Goal: Check status: Check status

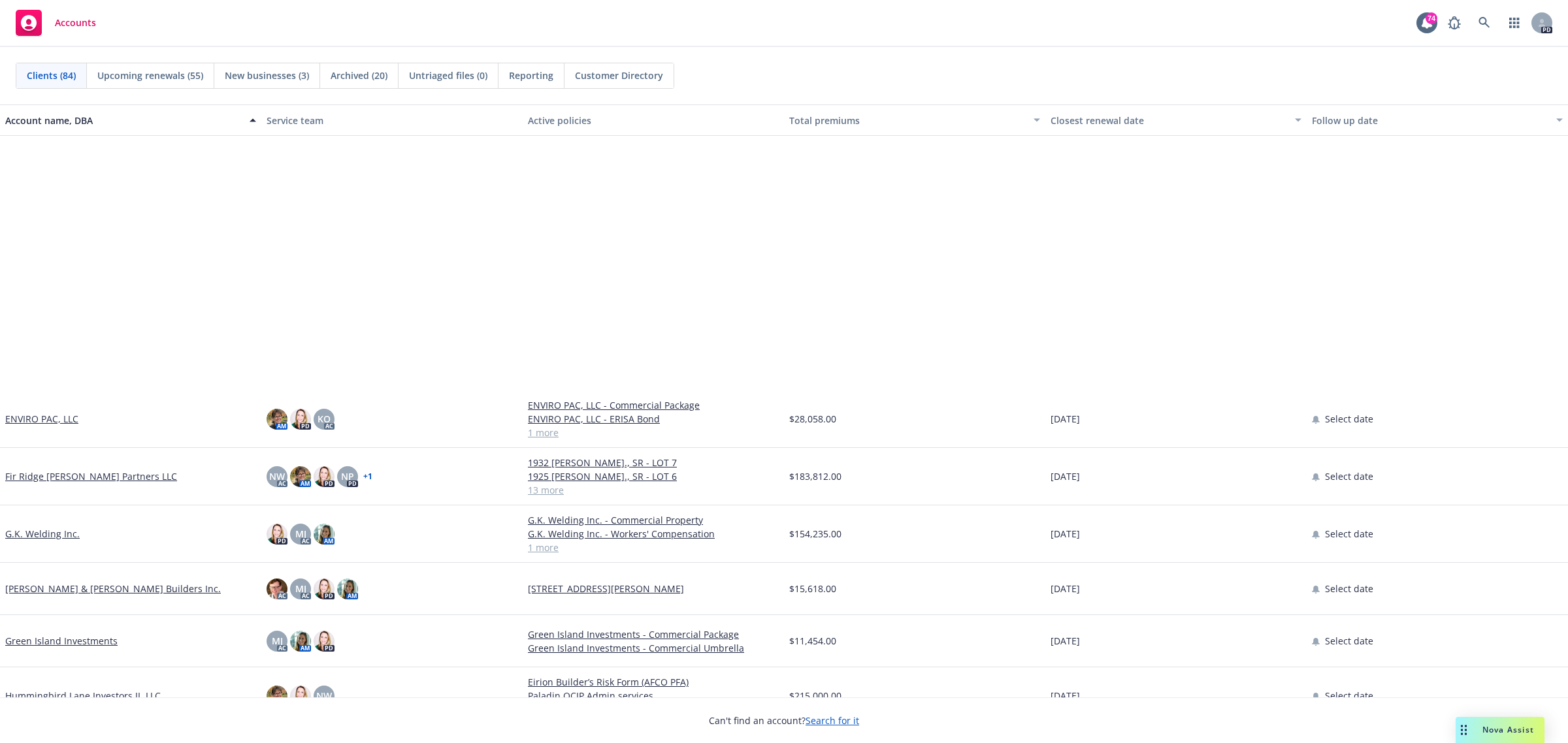
scroll to position [1796, 0]
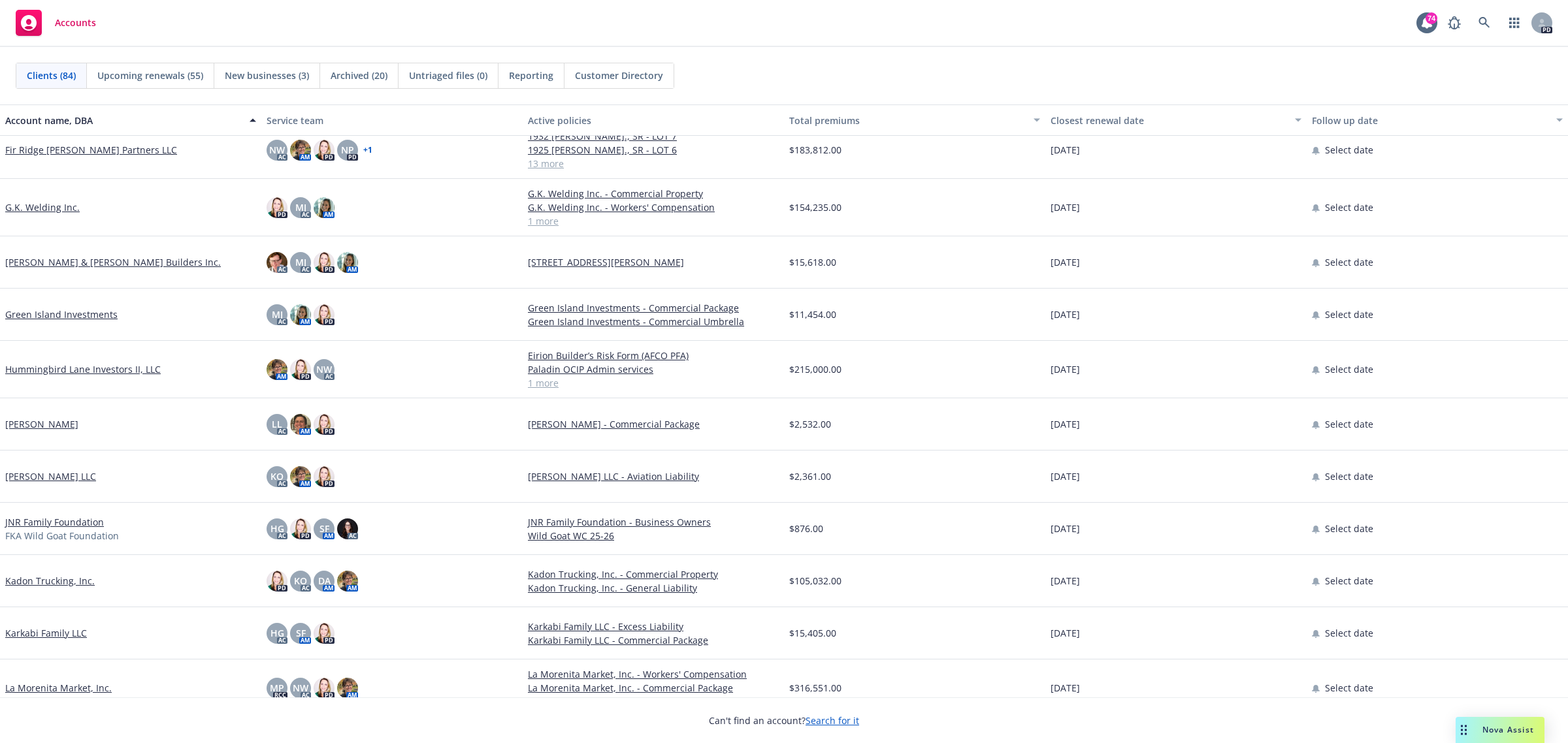
click at [33, 151] on link "Fir Ridge [PERSON_NAME] Partners LLC" at bounding box center [91, 149] width 171 height 13
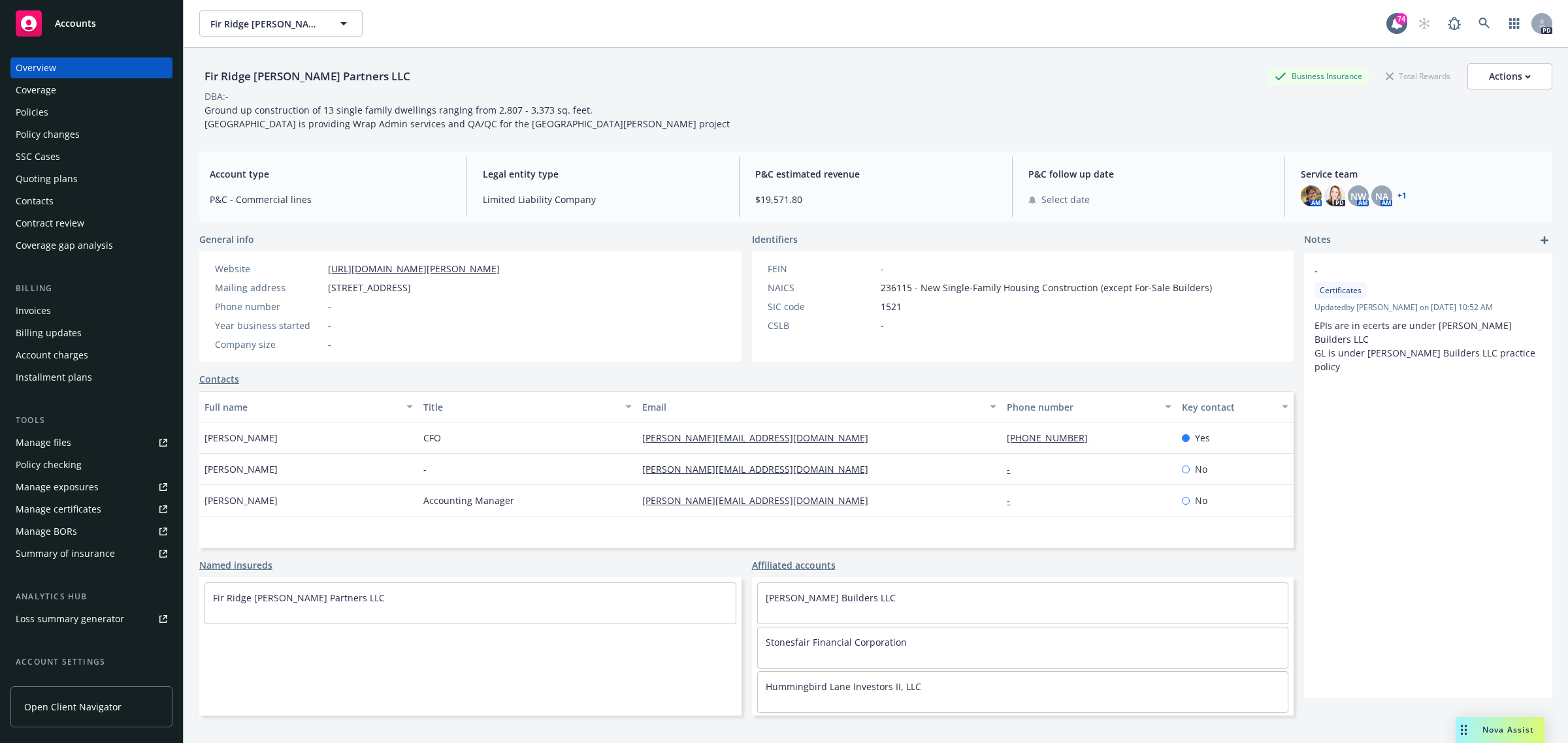
click at [30, 106] on div "Policies" at bounding box center [32, 113] width 33 height 21
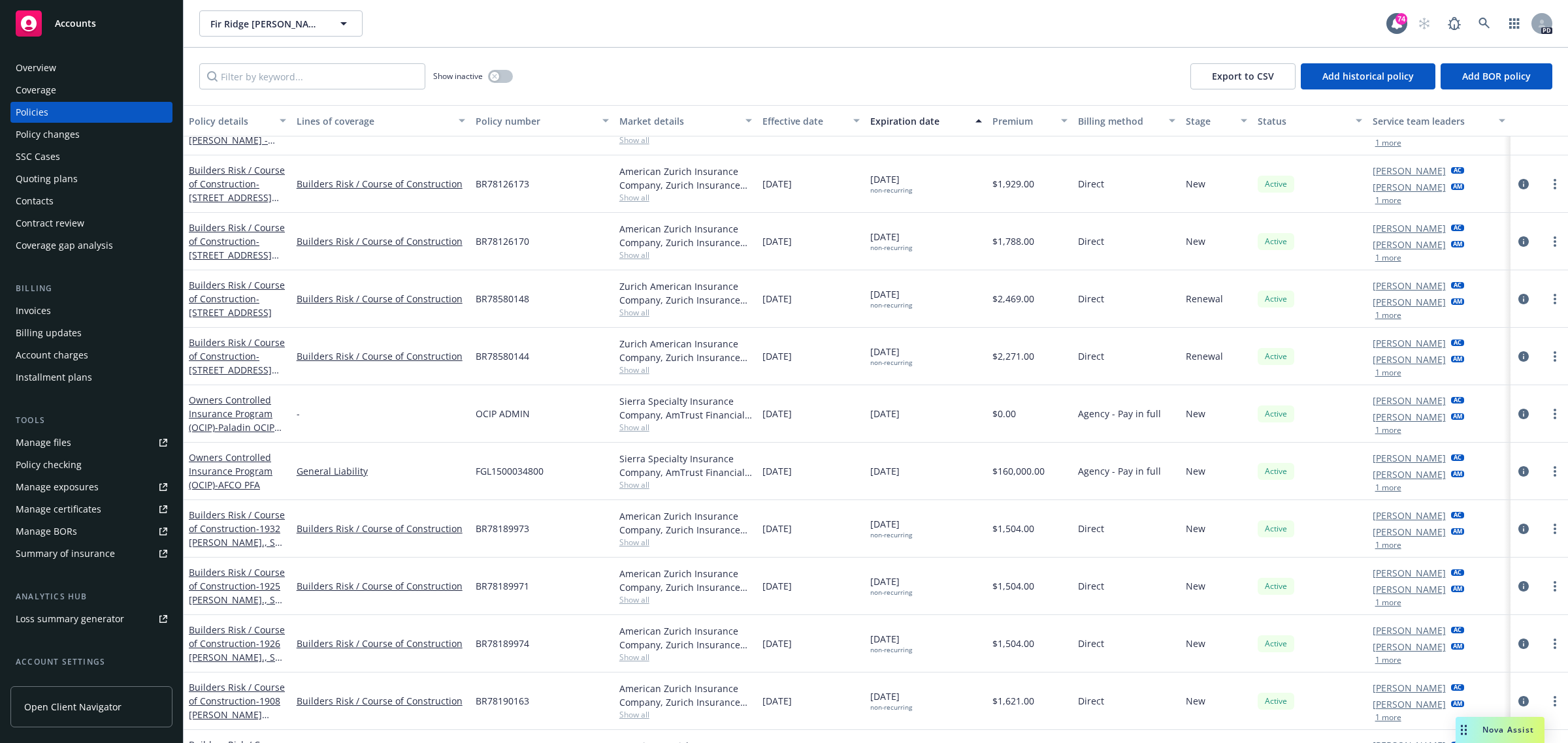
scroll to position [163, 0]
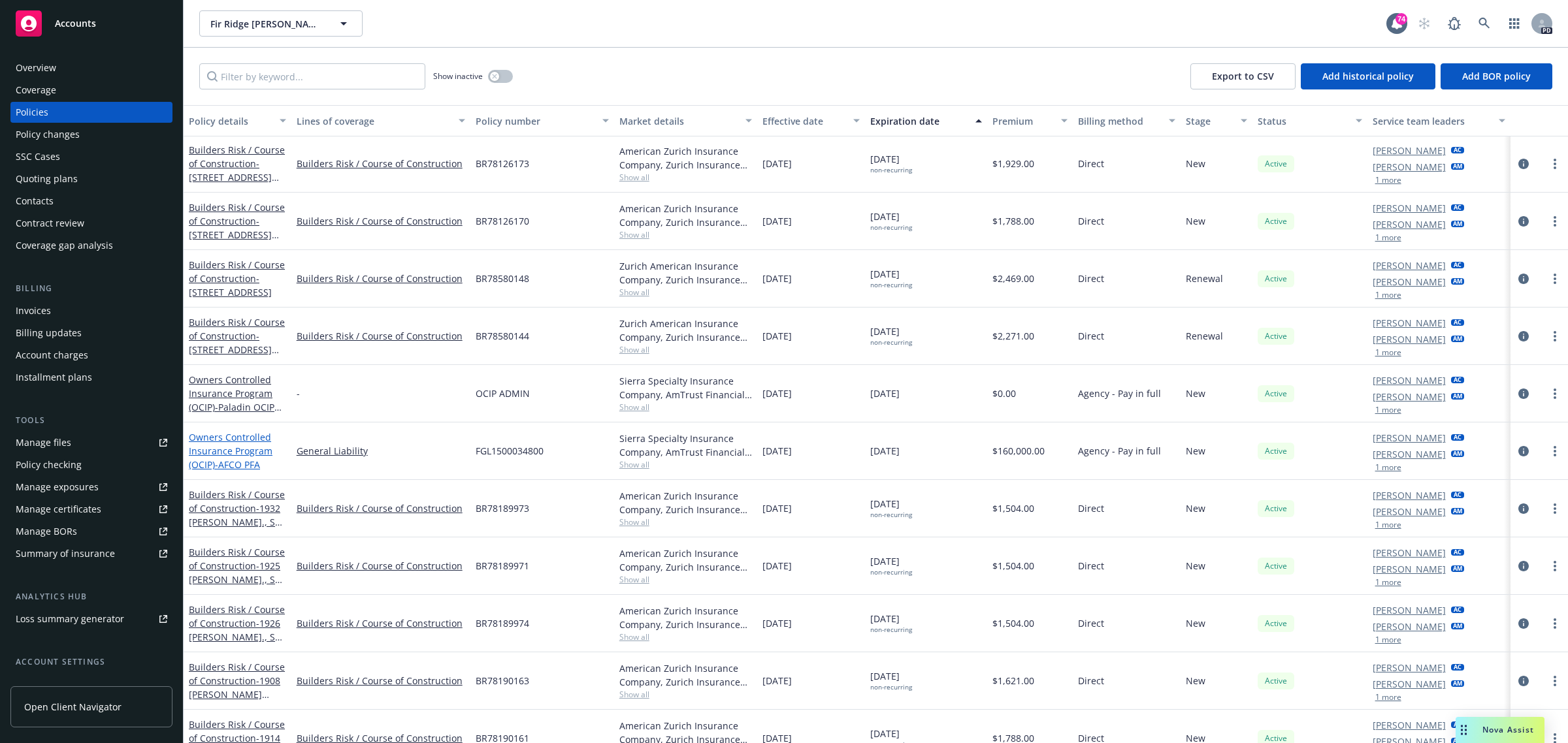
click at [213, 436] on link "Owners Controlled Insurance Program (OCIP) - AFCO PFA" at bounding box center [230, 450] width 84 height 40
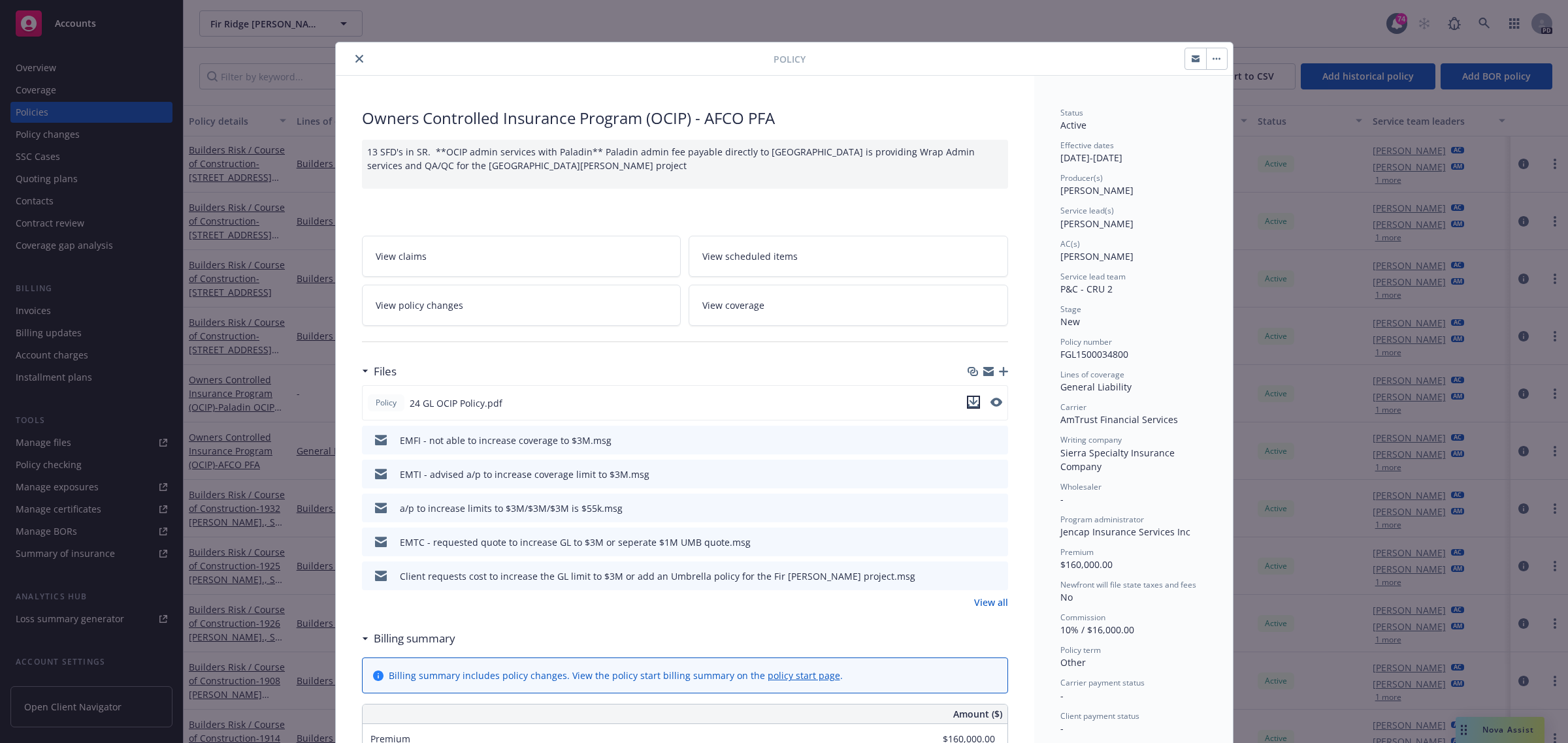
click at [968, 402] on icon "download file" at bounding box center [973, 402] width 11 height 11
click at [356, 59] on icon "close" at bounding box center [359, 58] width 8 height 8
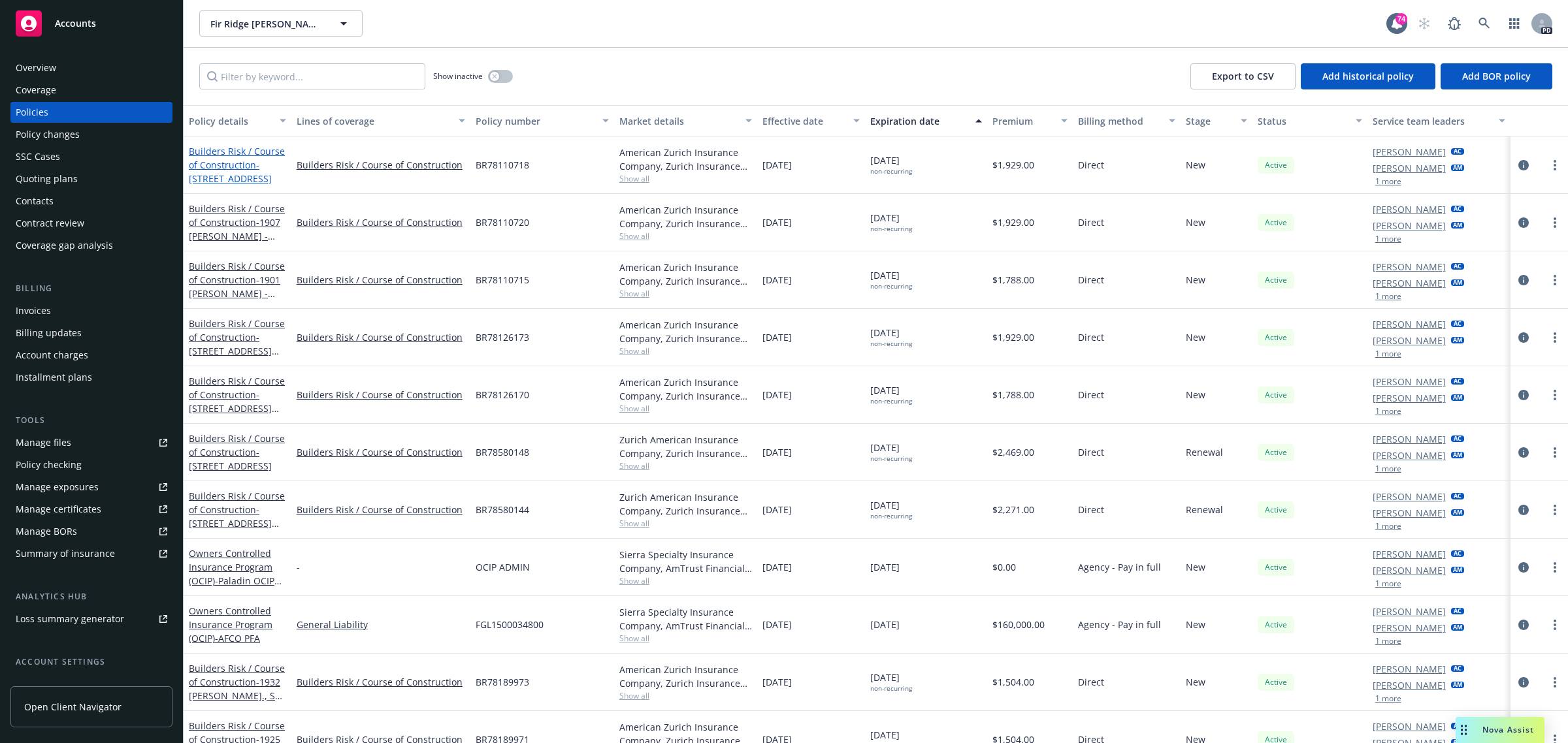
click at [227, 152] on link "Builders Risk / Course of Construction - 3680 [GEOGRAPHIC_DATA] - LOT 1" at bounding box center [237, 165] width 96 height 40
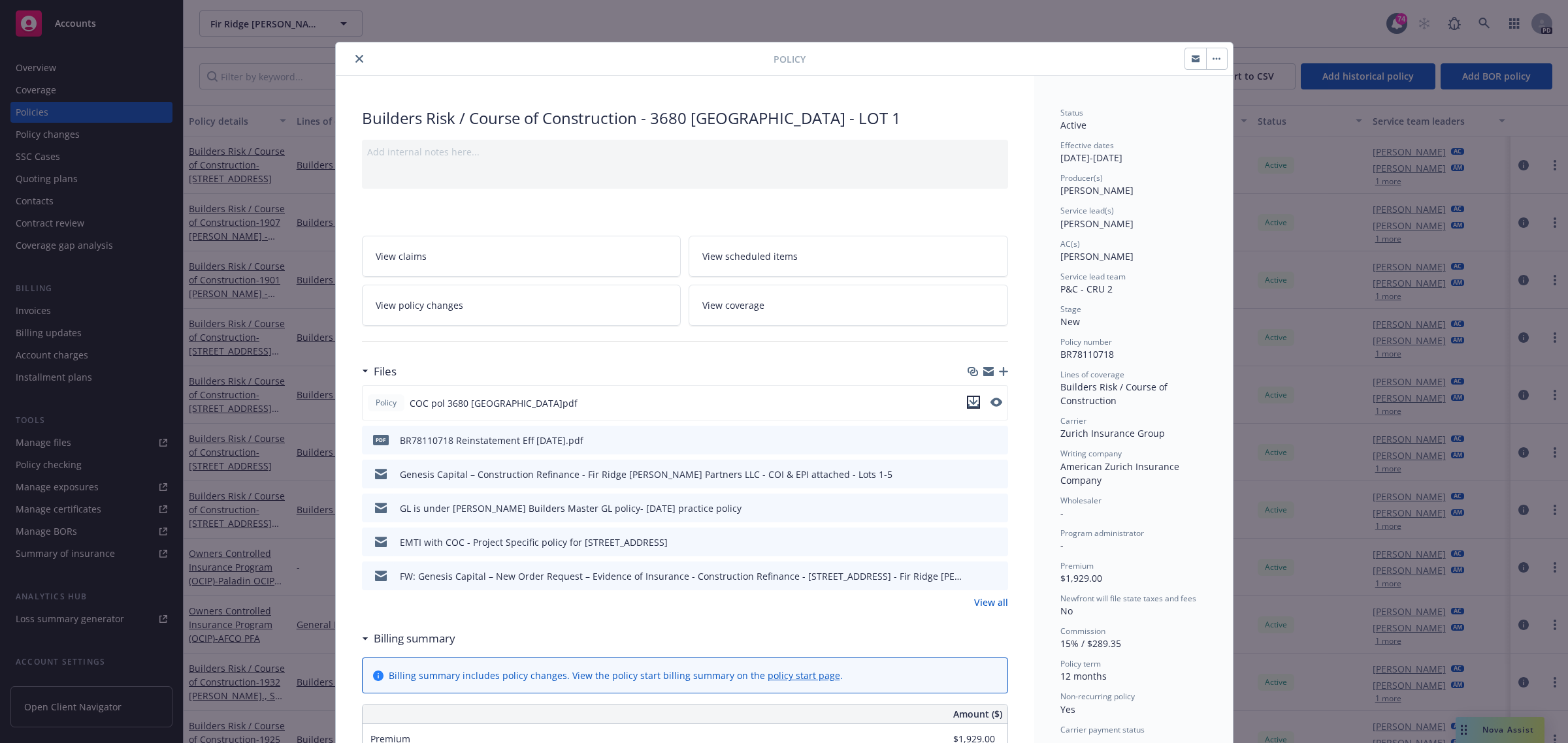
click at [968, 397] on icon "download file" at bounding box center [973, 402] width 11 height 11
drag, startPoint x: 349, startPoint y: 62, endPoint x: 356, endPoint y: 57, distance: 8.6
click at [356, 62] on icon "close" at bounding box center [359, 58] width 8 height 8
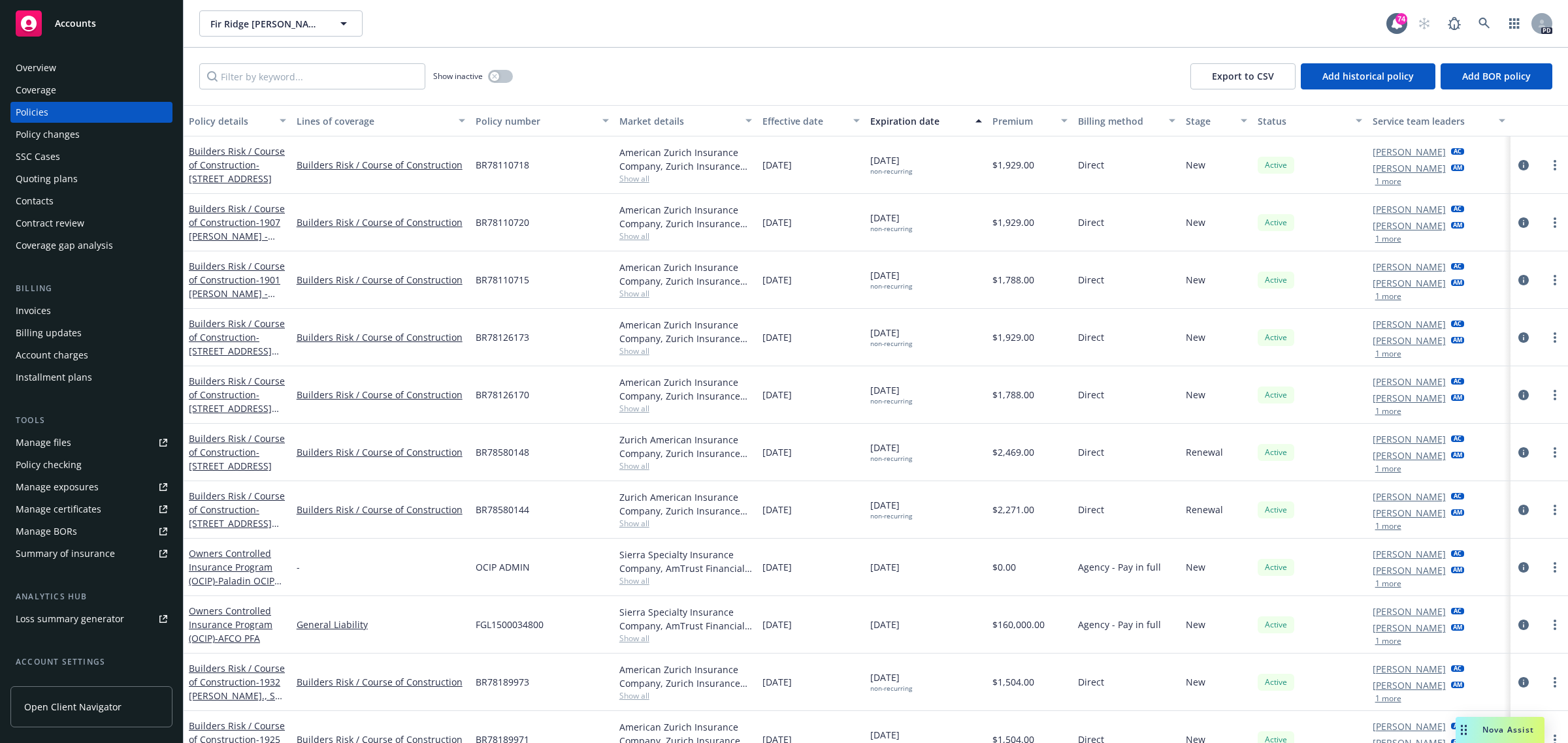
click at [60, 26] on span "Accounts" at bounding box center [75, 23] width 41 height 11
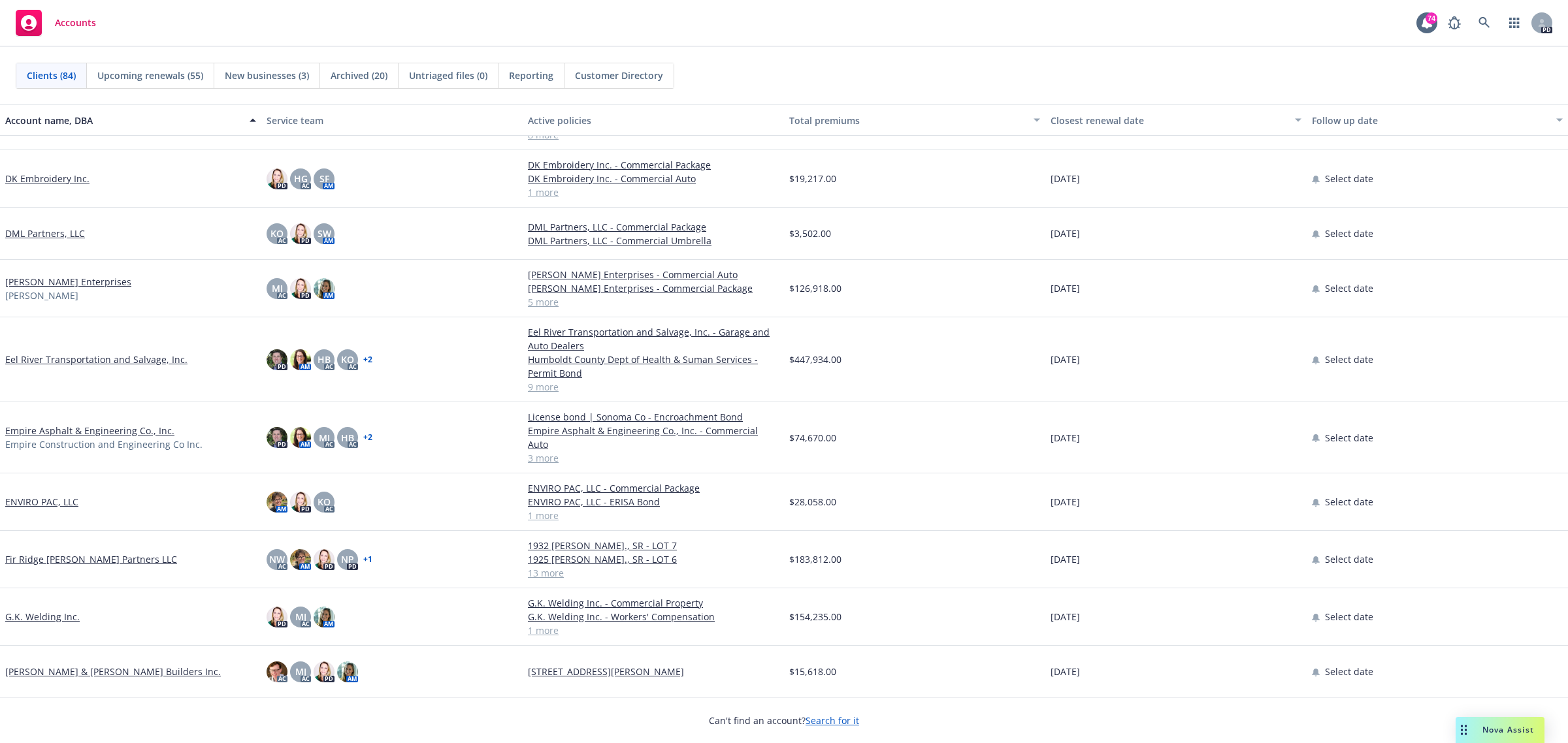
scroll to position [1469, 0]
click at [69, 422] on link "Empire Asphalt & Engineering Co., Inc." at bounding box center [89, 429] width 169 height 13
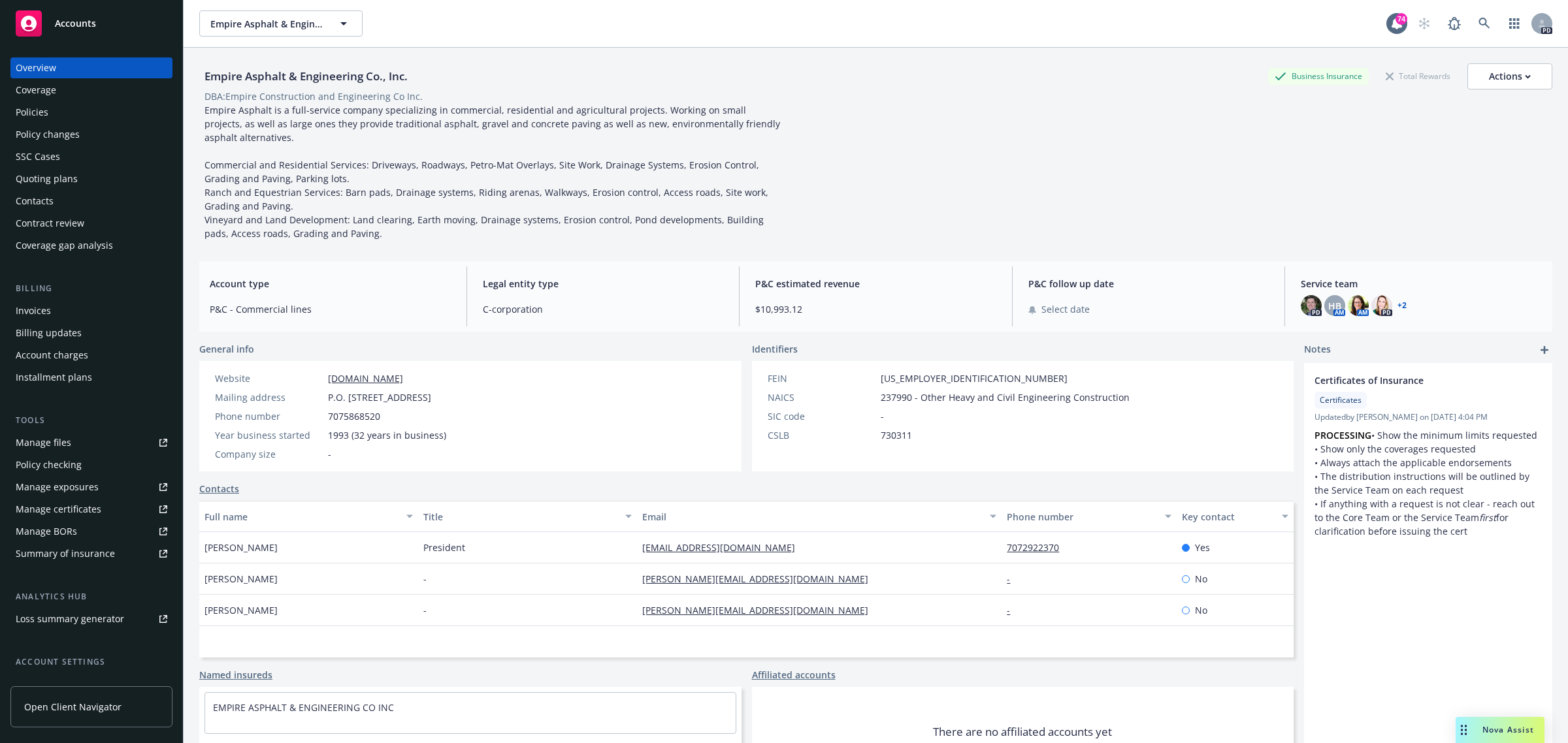
click at [71, 18] on span "Accounts" at bounding box center [75, 23] width 41 height 11
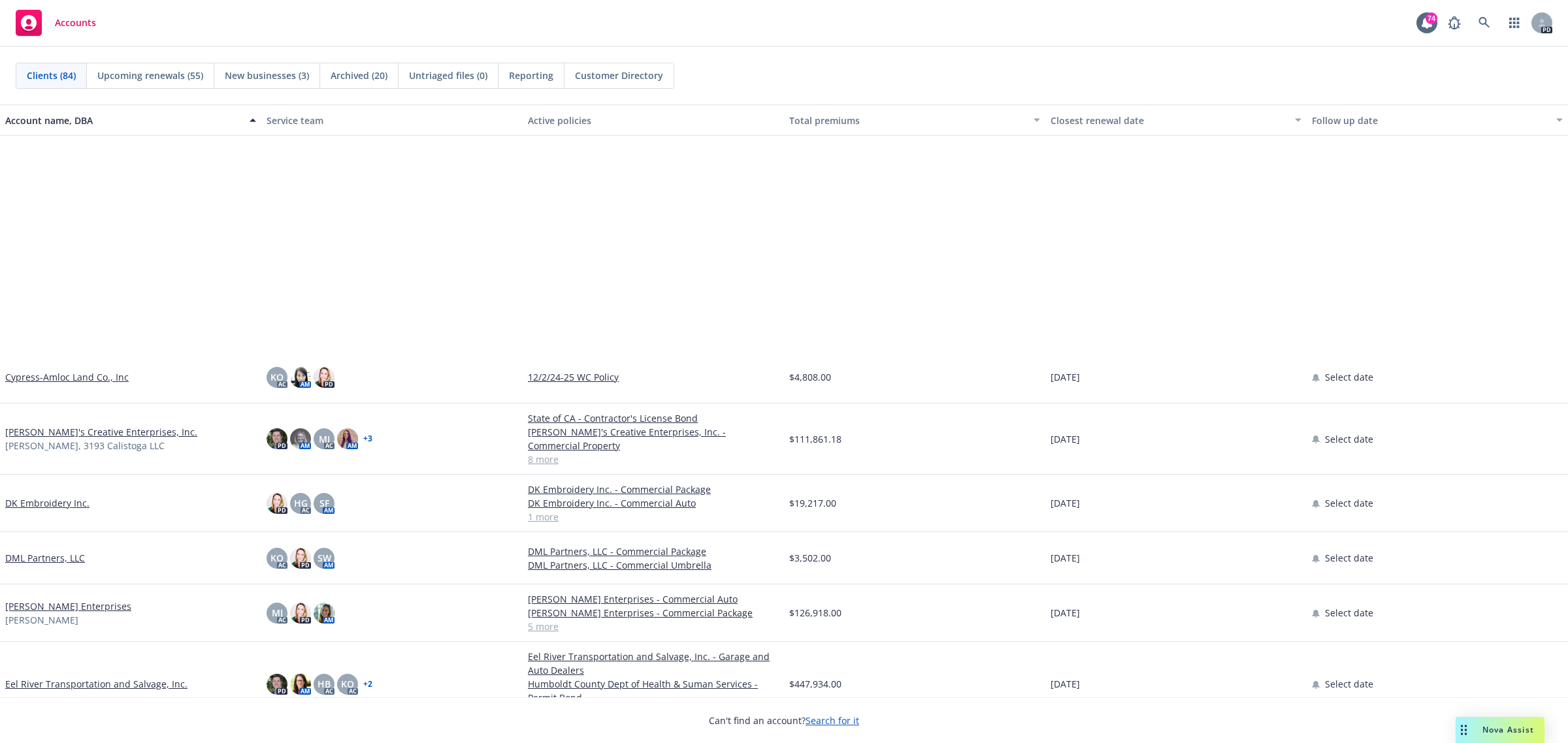
scroll to position [1551, 0]
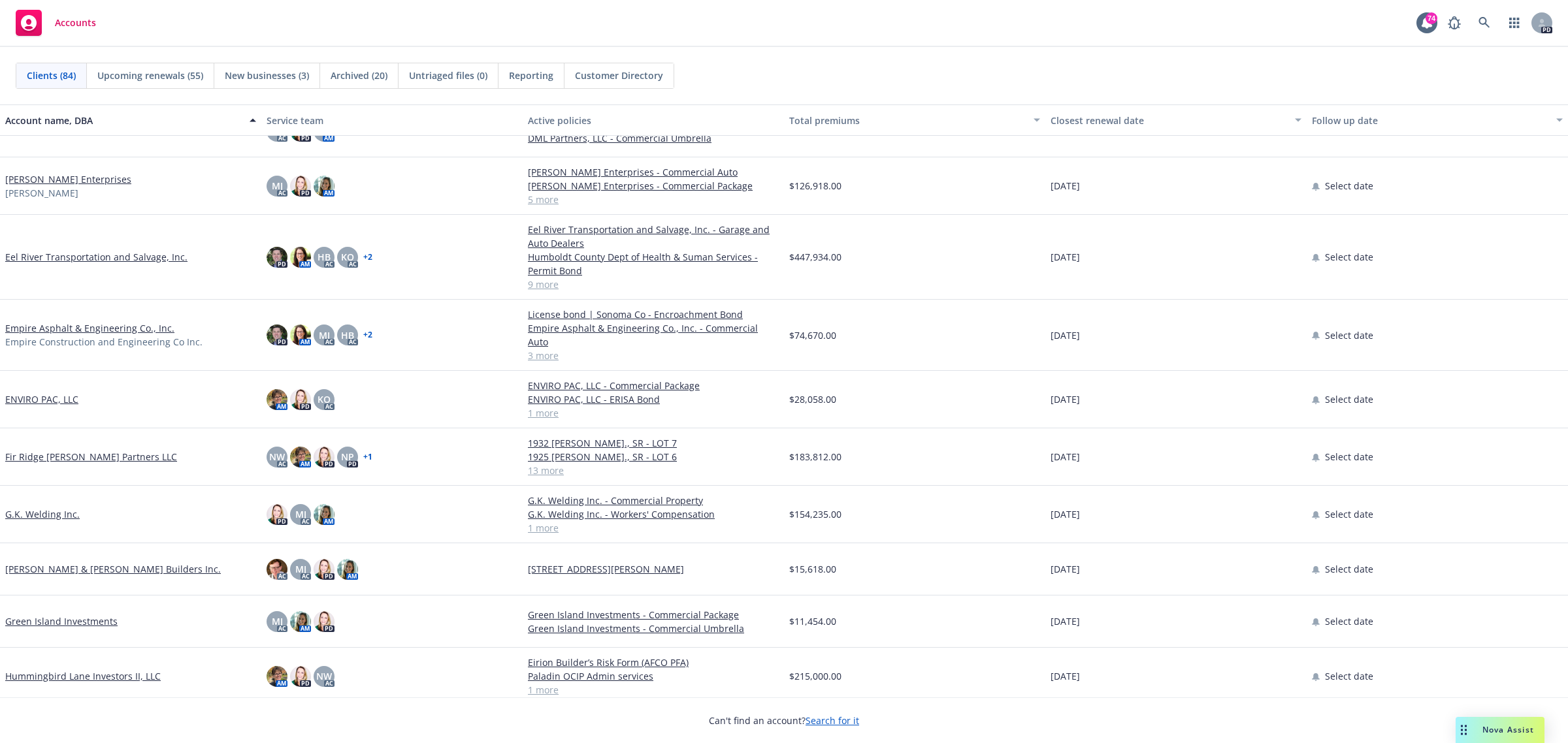
click at [46, 256] on link "Eel River Transportation and Salvage, Inc." at bounding box center [96, 256] width 182 height 13
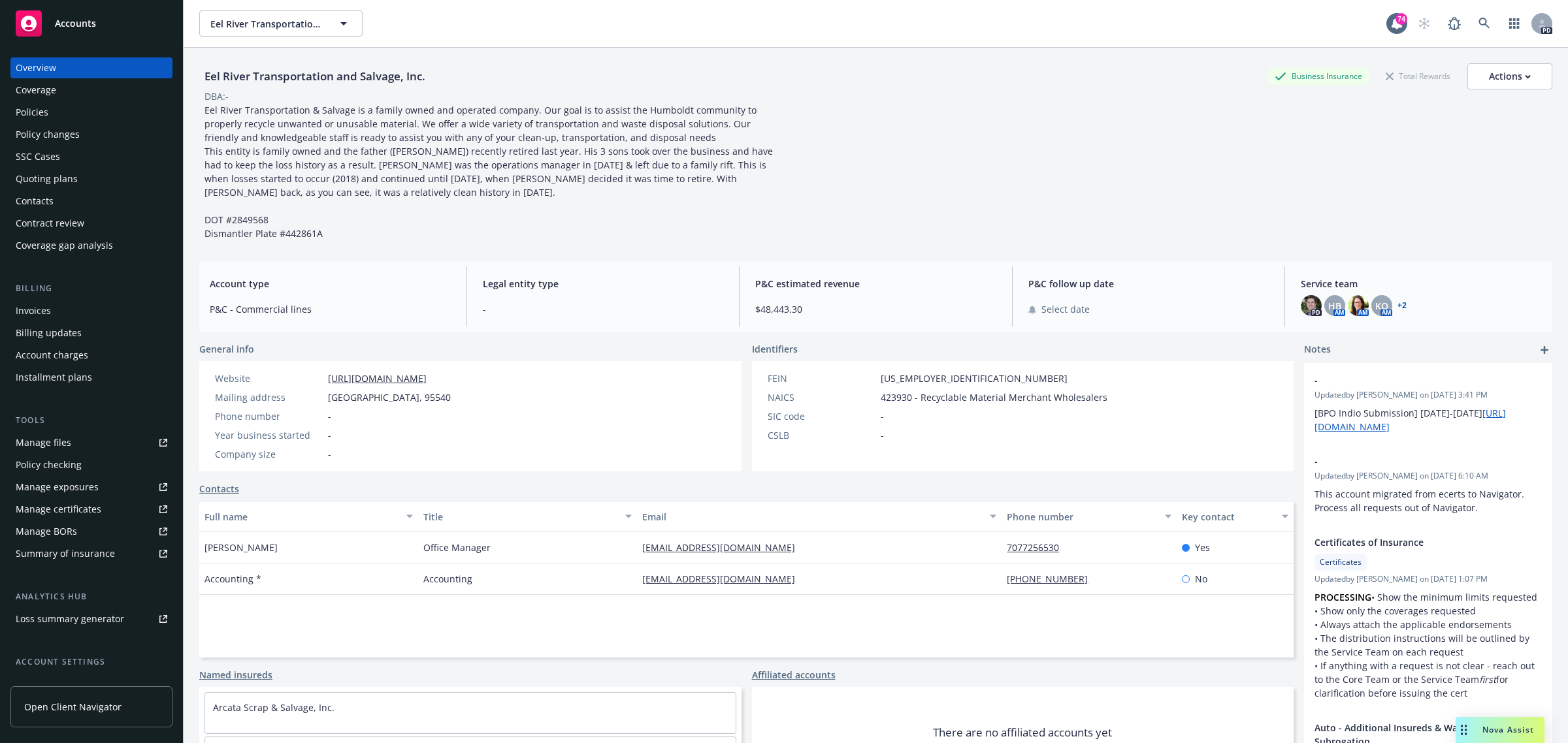
click at [62, 178] on div "Quoting plans" at bounding box center [47, 179] width 62 height 21
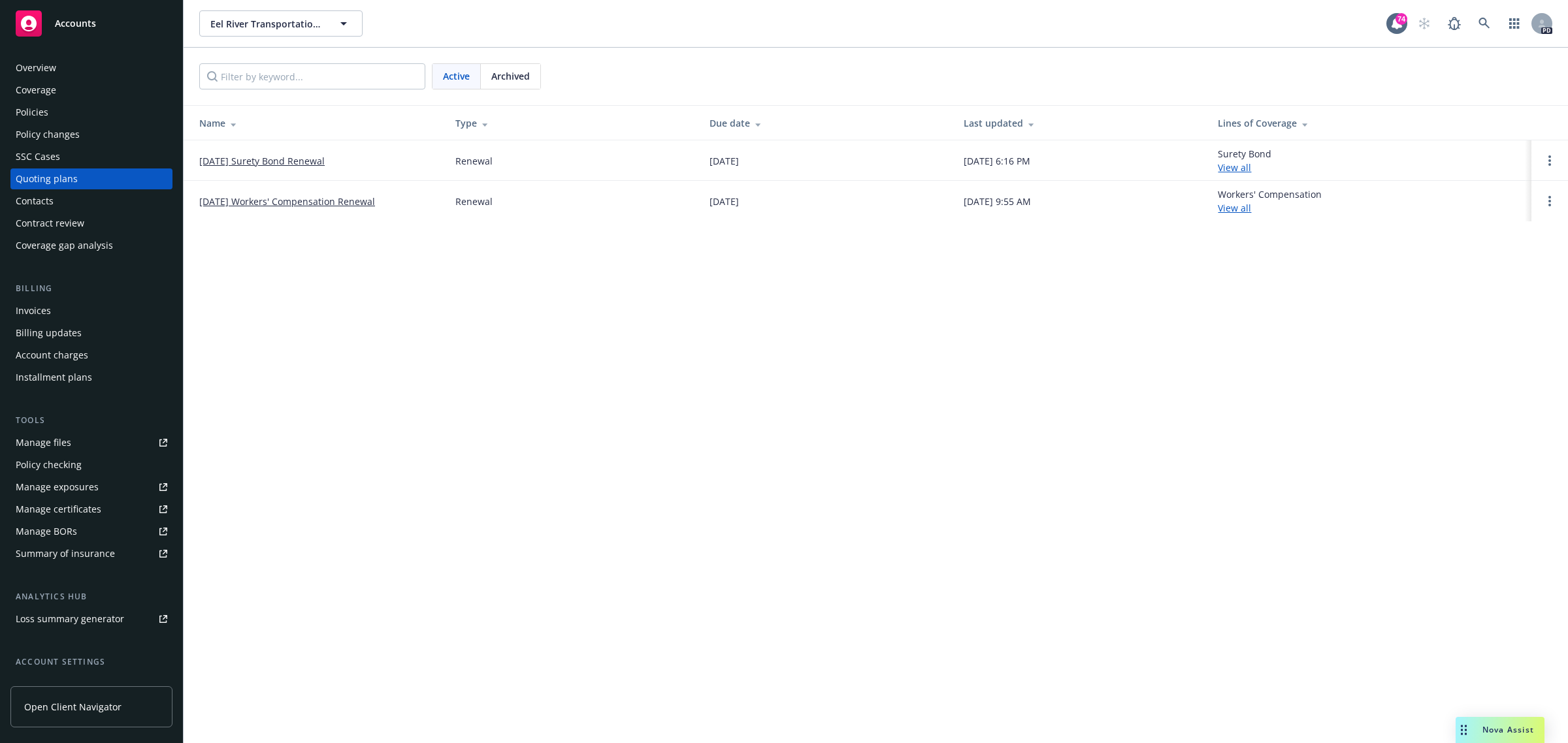
click at [286, 201] on link "[DATE] Workers' Compensation Renewal" at bounding box center [287, 201] width 176 height 13
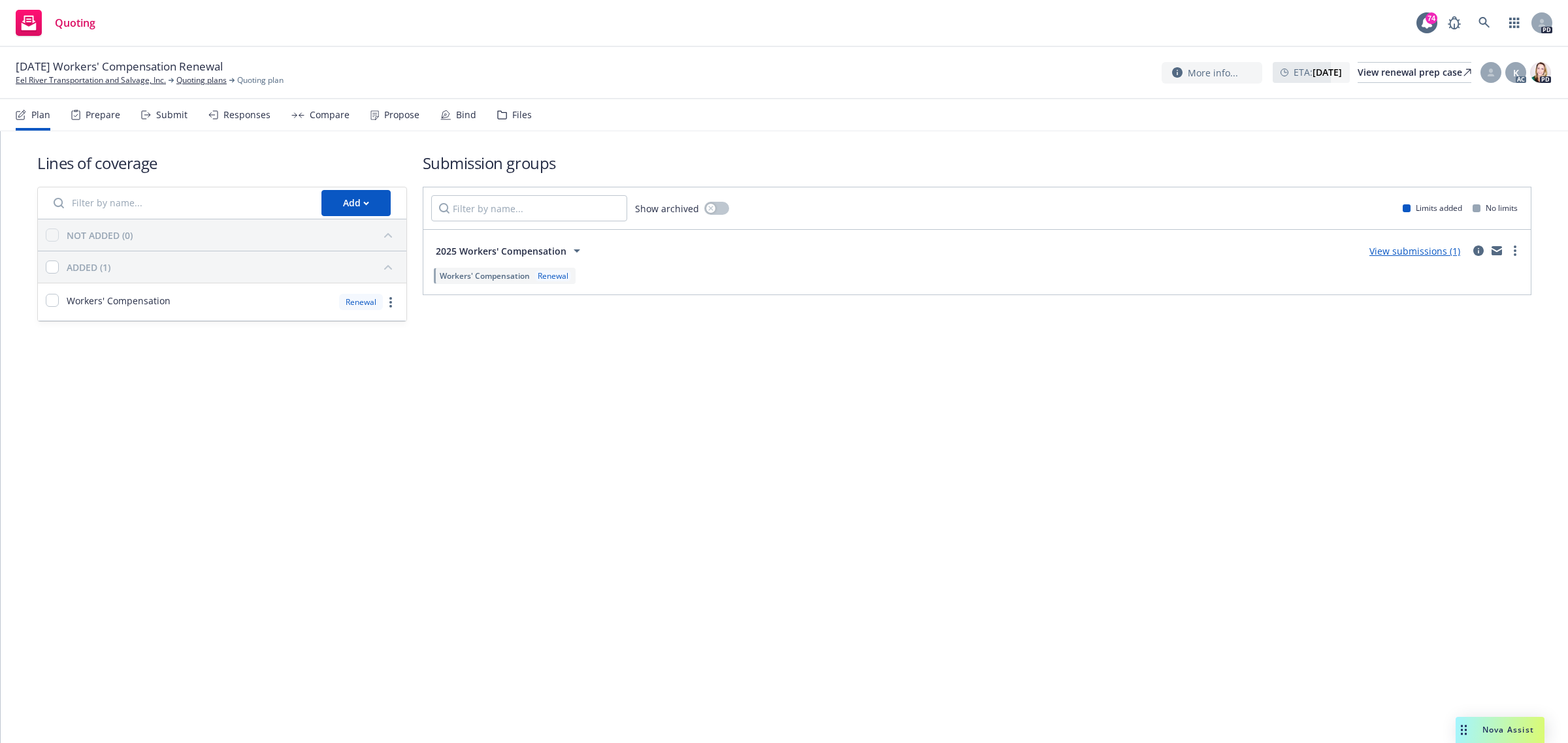
click at [1413, 249] on link "View submissions (1)" at bounding box center [1414, 251] width 91 height 13
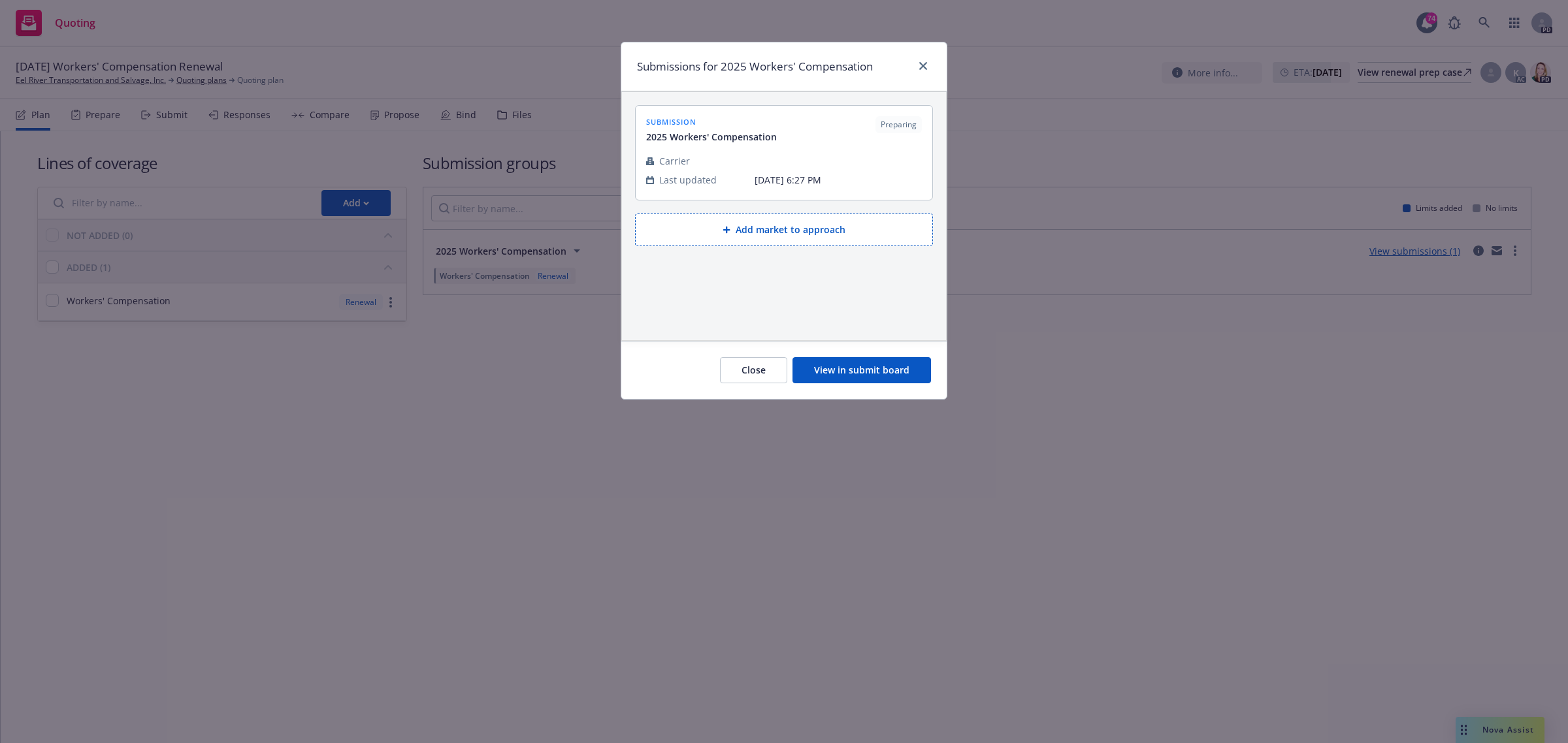
click at [886, 364] on button "View in submit board" at bounding box center [861, 370] width 138 height 26
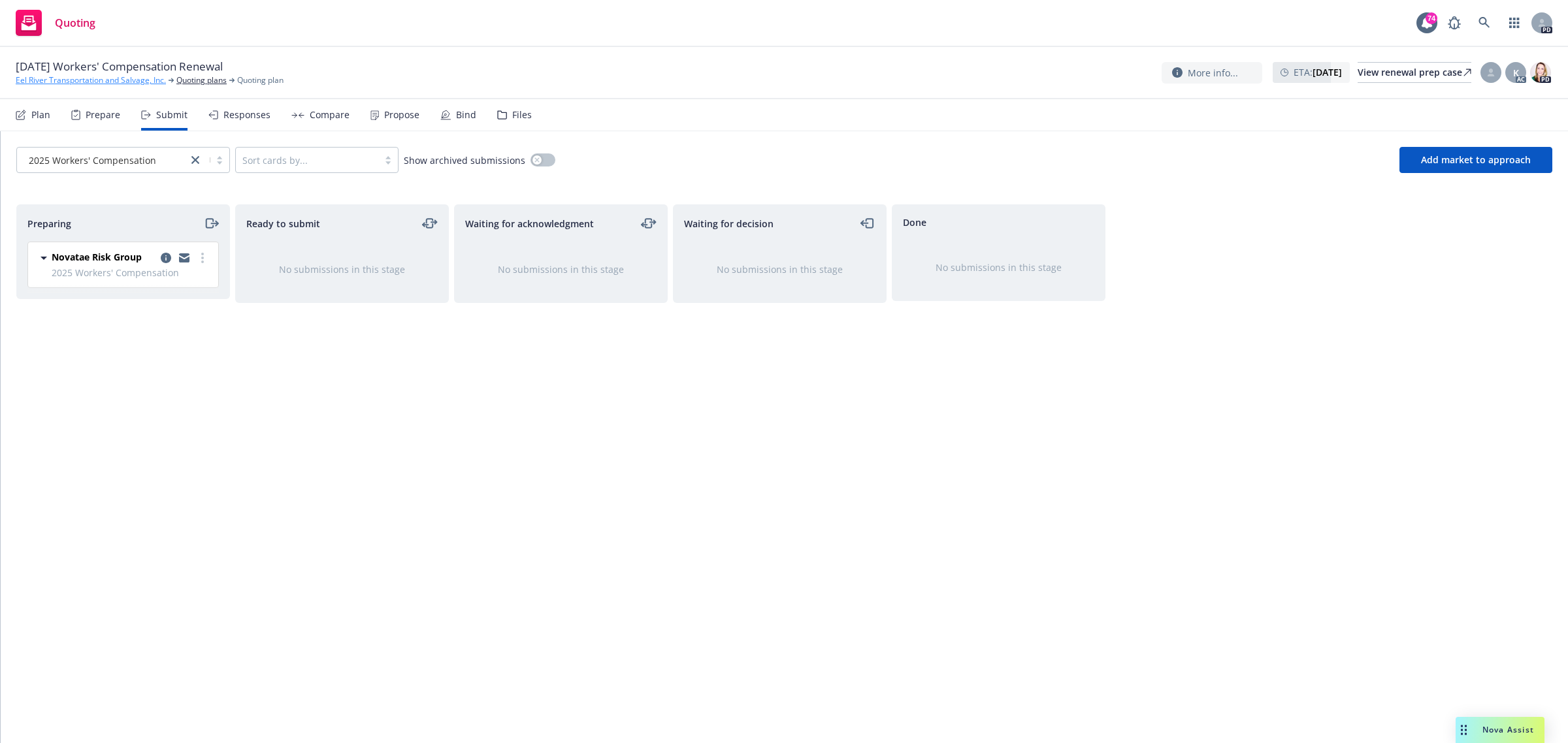
click at [80, 76] on link "Eel River Transportation and Salvage, Inc." at bounding box center [91, 80] width 150 height 12
